Goal: Contribute content

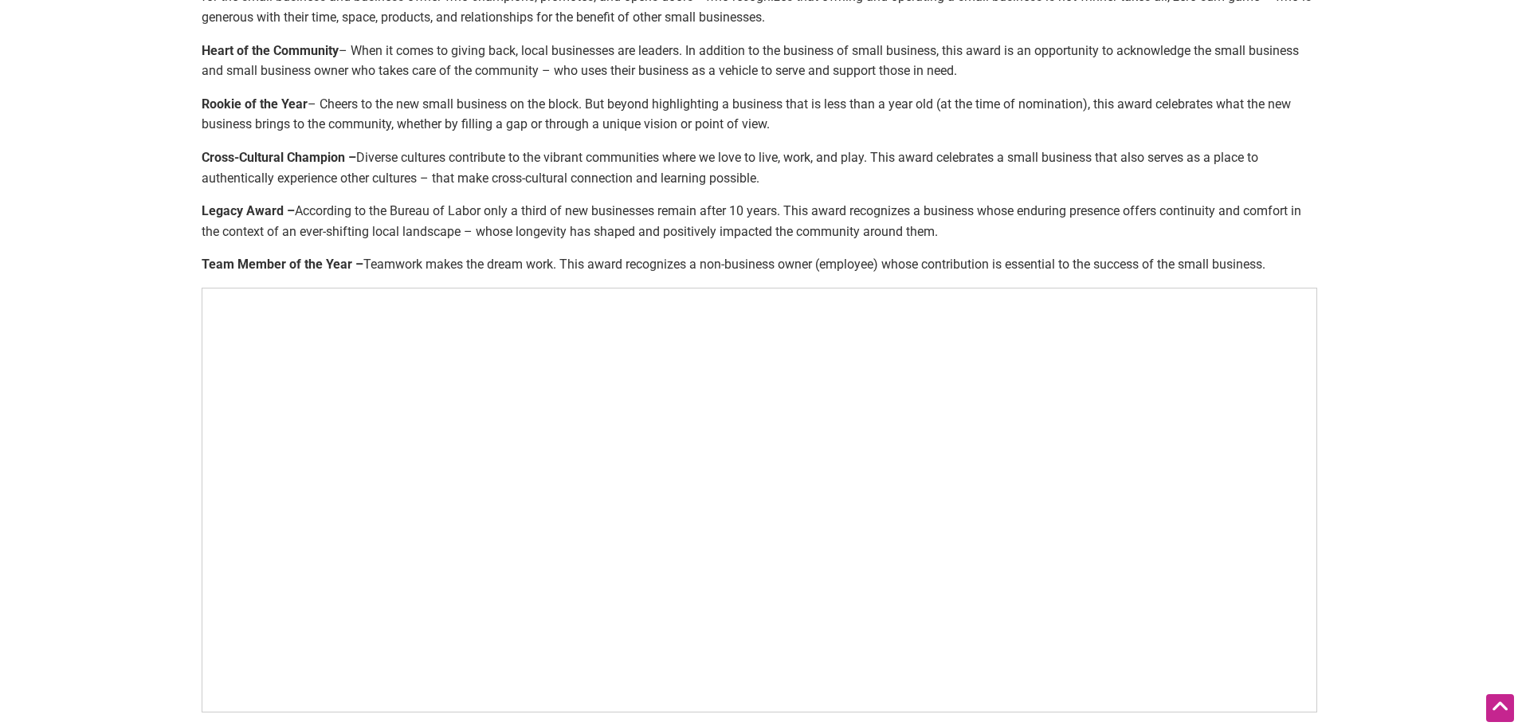
scroll to position [797, 0]
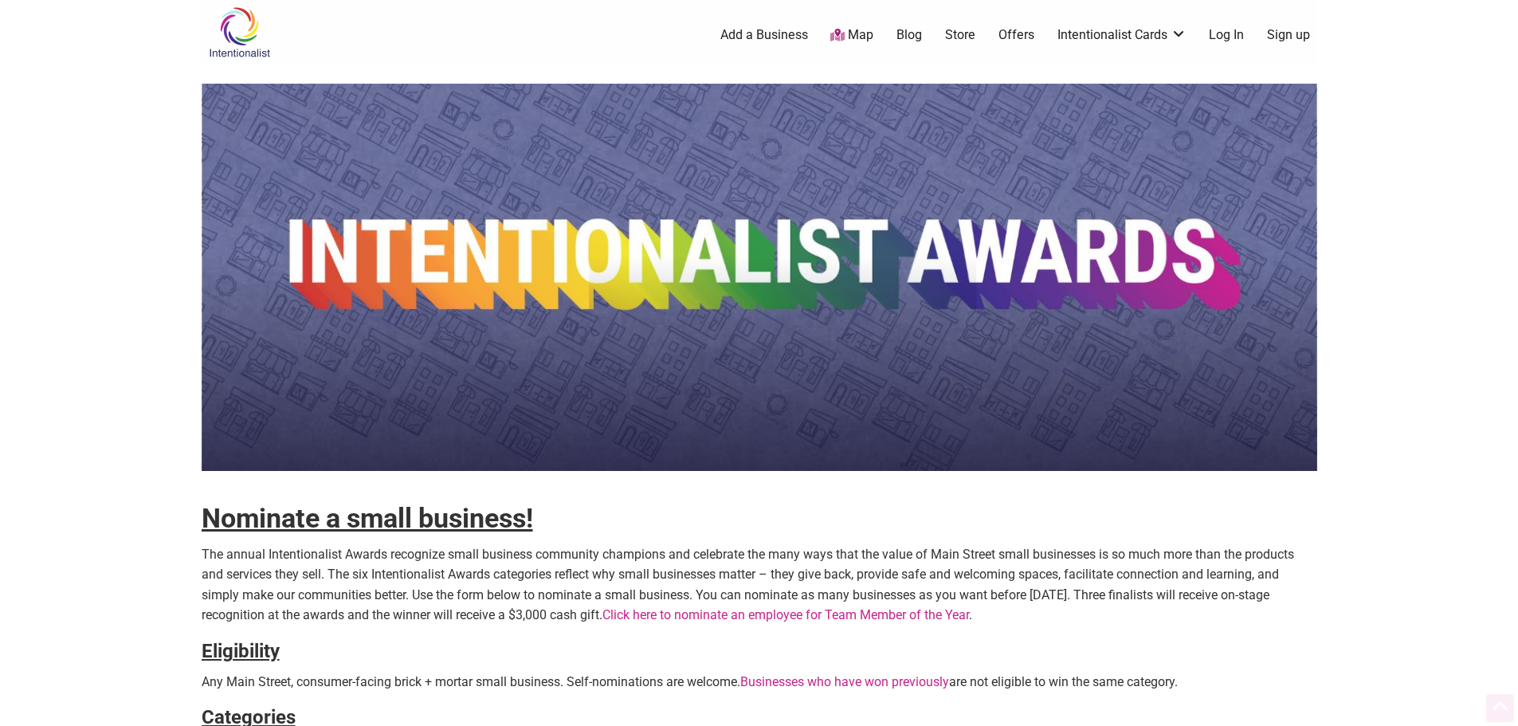
scroll to position [159, 0]
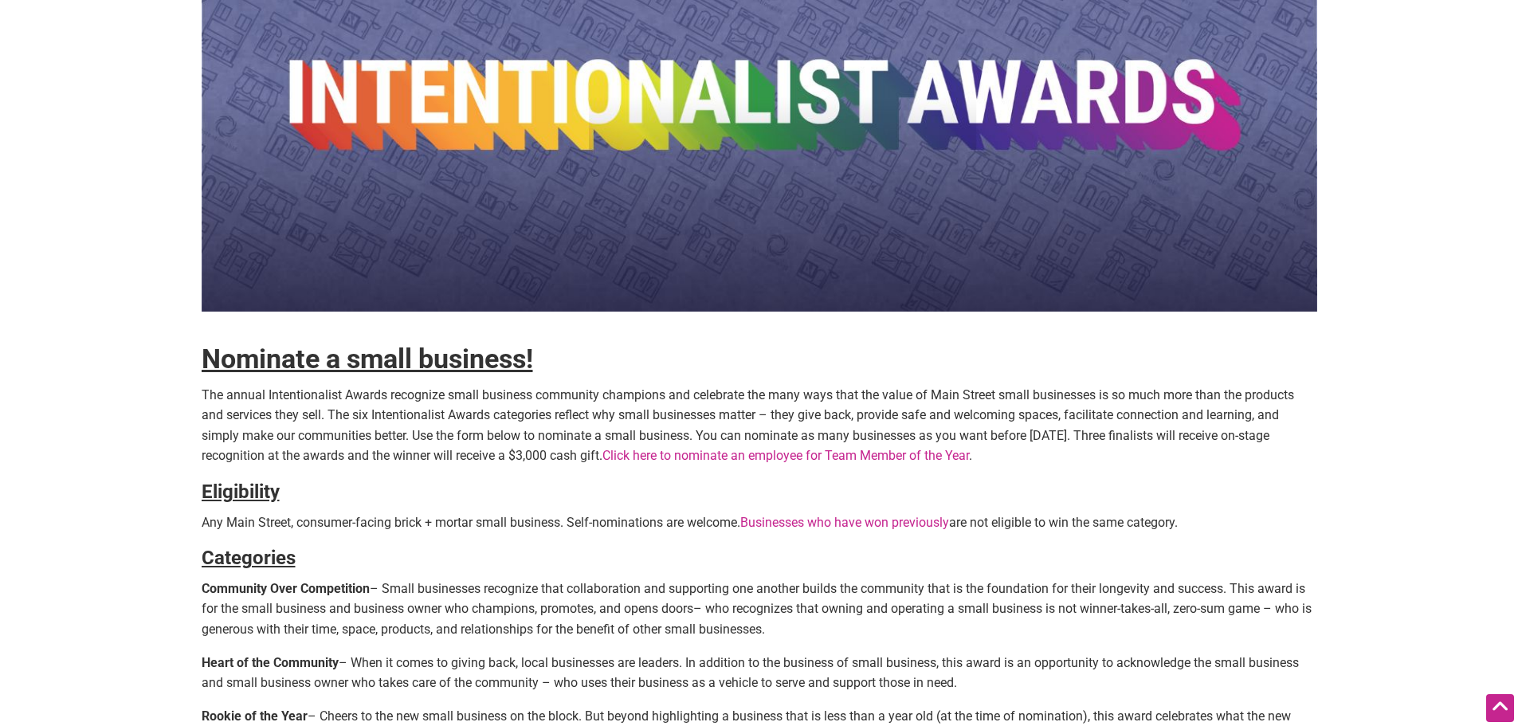
click at [778, 458] on link "Click here to nominate an employee for Team Member of the Year" at bounding box center [786, 455] width 367 height 15
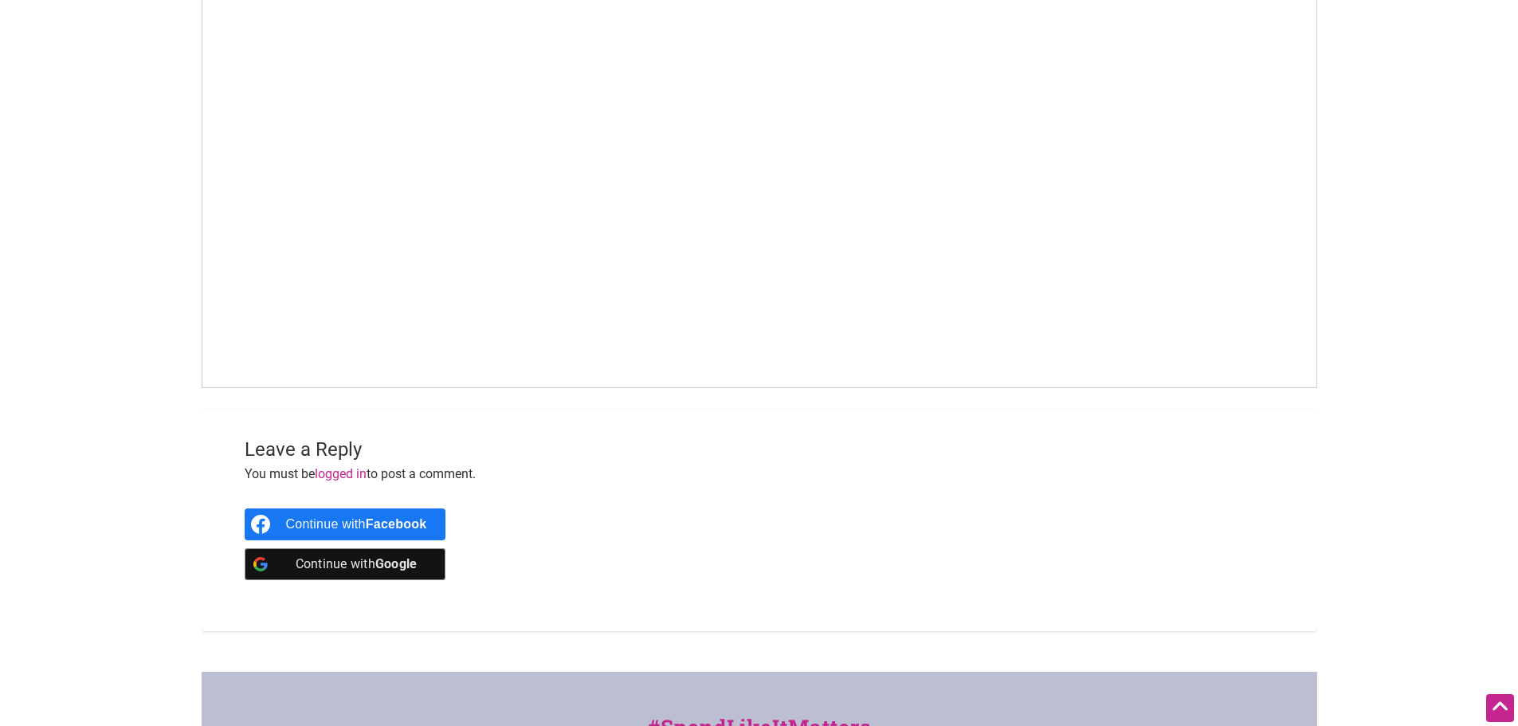
scroll to position [797, 0]
